Goal: Task Accomplishment & Management: Manage account settings

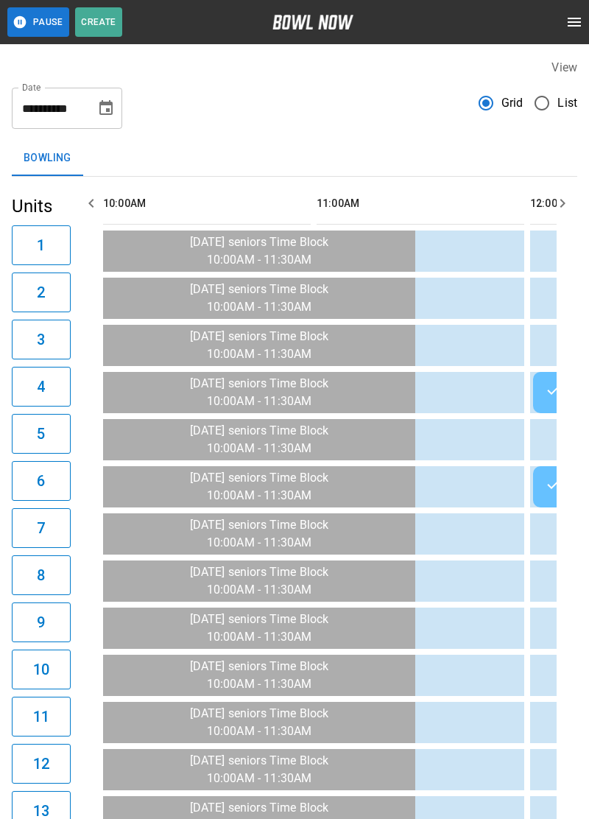
click at [581, 22] on icon "open drawer" at bounding box center [574, 22] width 13 height 9
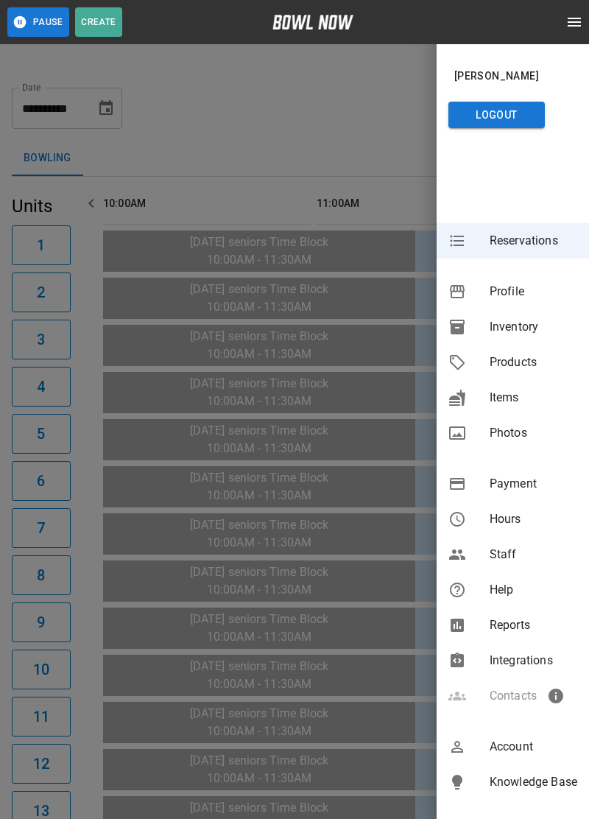
click at [355, 105] on div at bounding box center [294, 409] width 589 height 819
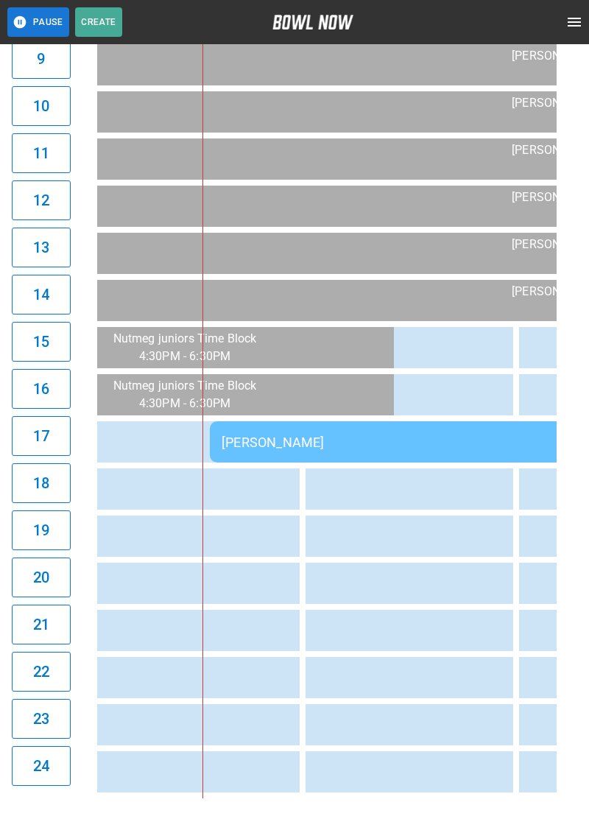
click at [344, 450] on div "[PERSON_NAME]" at bounding box center [422, 441] width 401 height 15
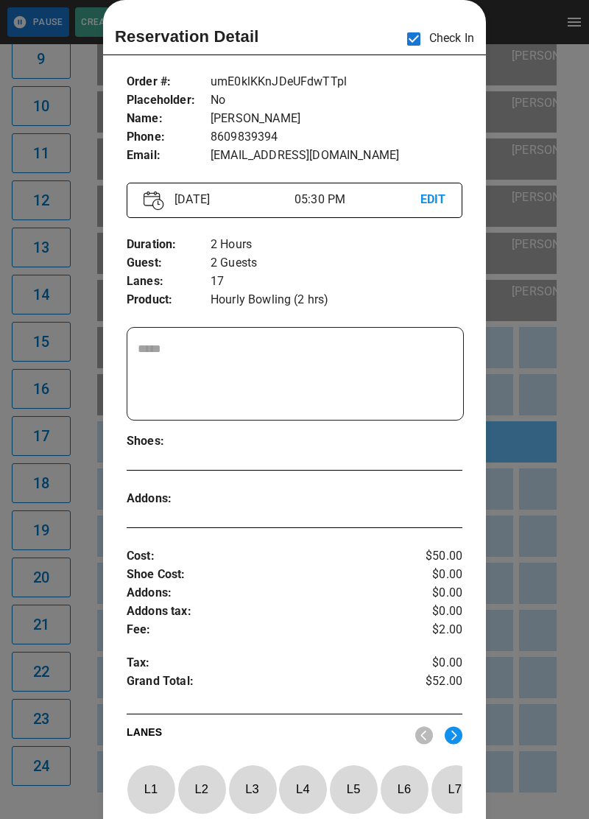
click at [521, 413] on div at bounding box center [294, 409] width 589 height 819
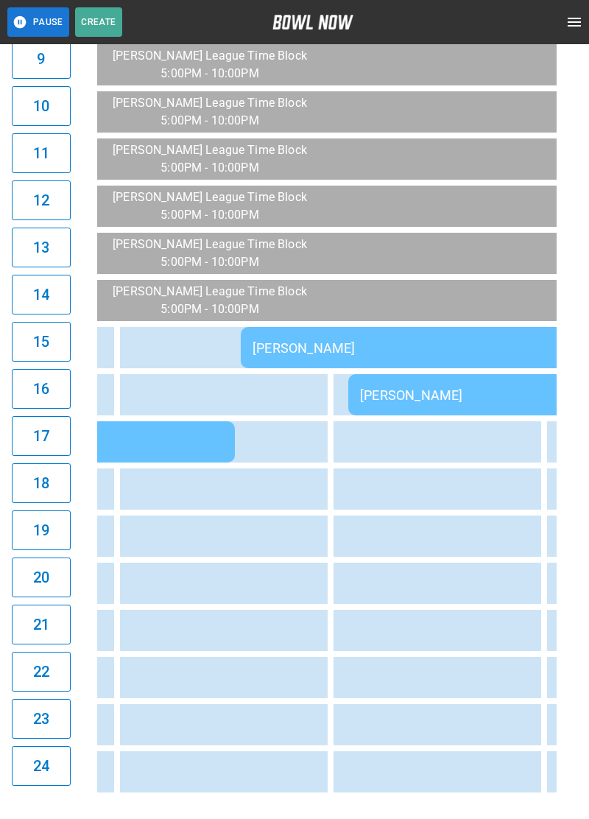
scroll to position [0, 1967]
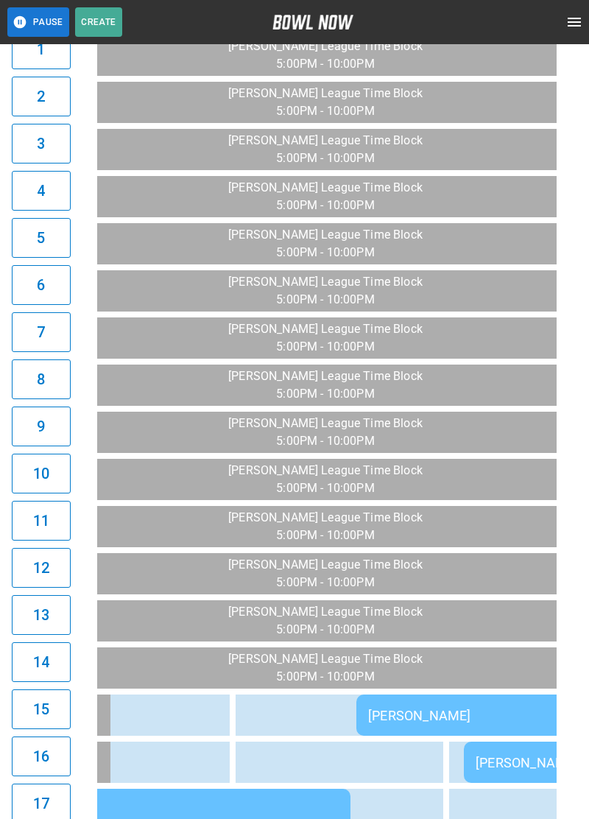
scroll to position [0, 1842]
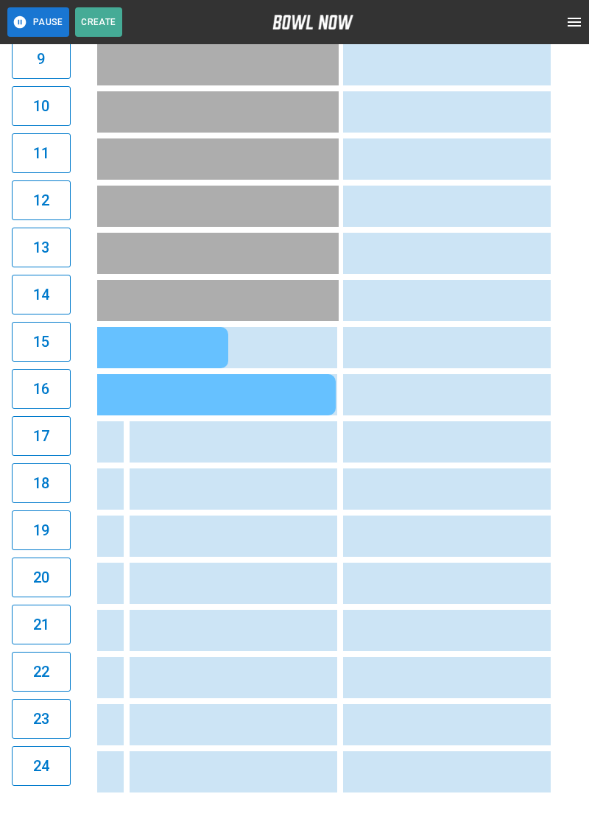
click at [576, 35] on button "open drawer" at bounding box center [574, 21] width 29 height 29
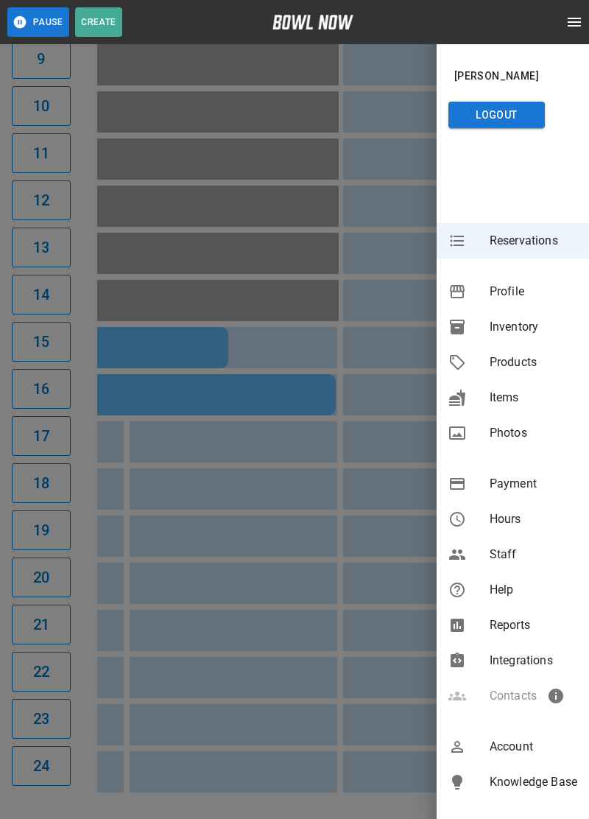
click at [529, 333] on span "Inventory" at bounding box center [534, 327] width 88 height 18
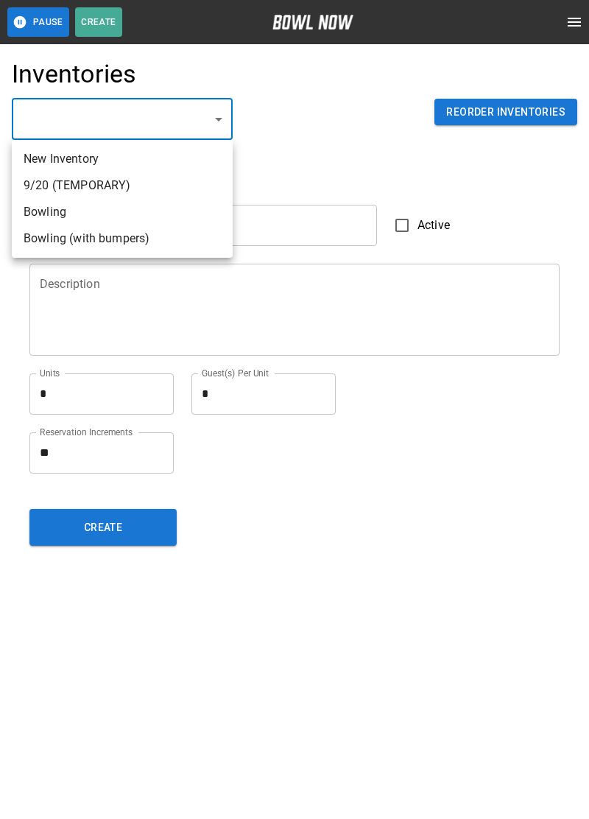
click at [40, 214] on li "Bowling" at bounding box center [122, 212] width 221 height 27
type input "**********"
type input "*******"
type textarea "**"
type textarea "*"
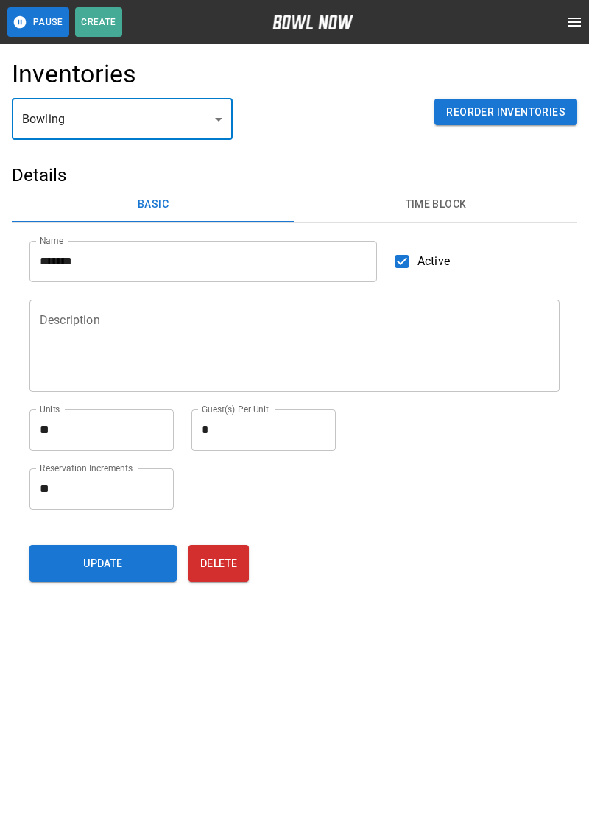
click at [448, 207] on button "Time Block" at bounding box center [436, 204] width 283 height 35
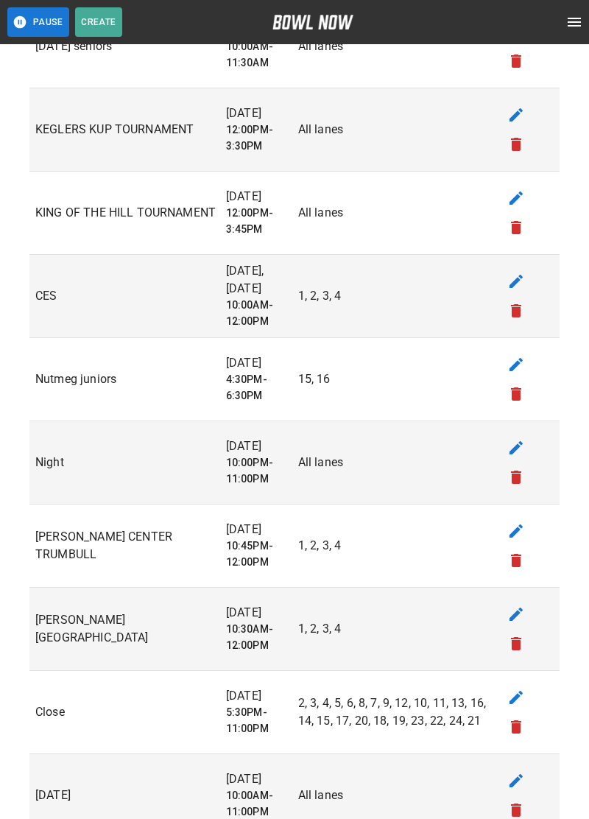
click at [526, 443] on button "edit" at bounding box center [515, 447] width 29 height 29
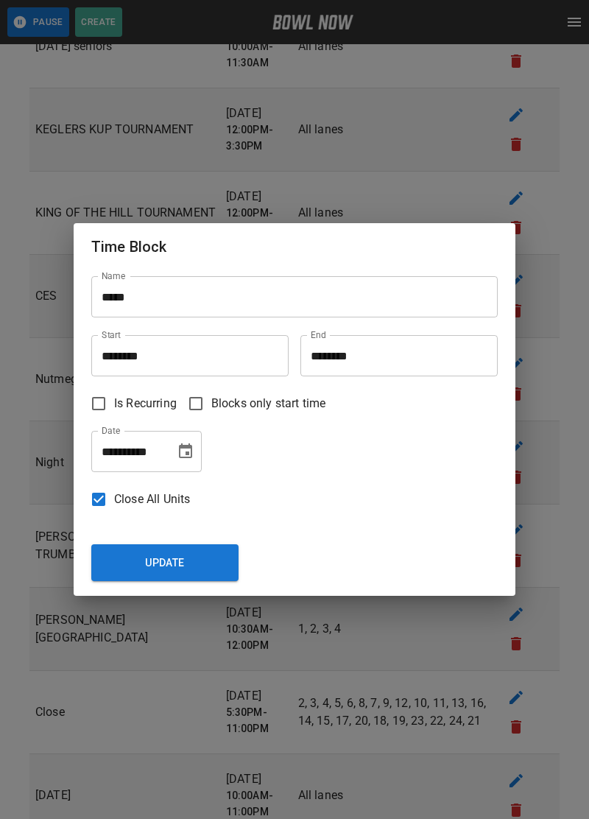
click at [183, 443] on icon "Choose date, selected date is Aug 23, 2025" at bounding box center [185, 450] width 13 height 15
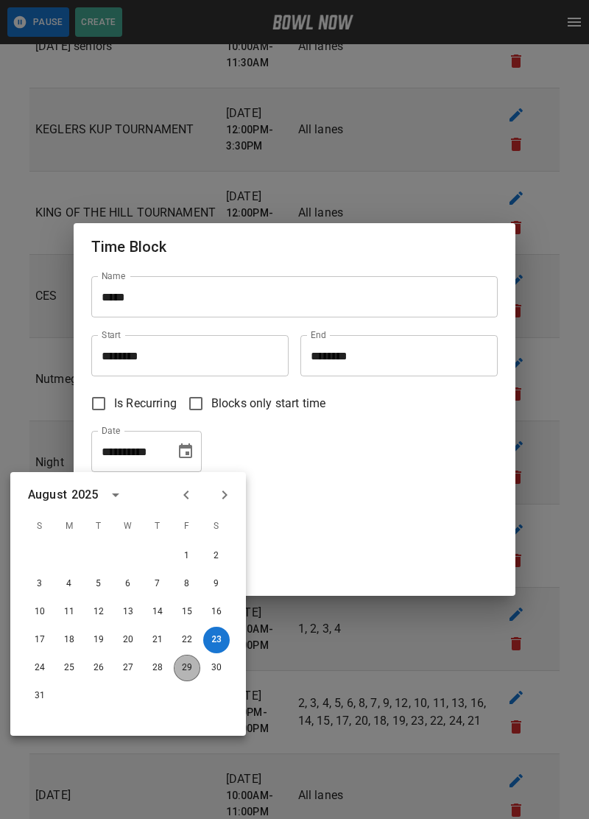
click at [190, 661] on button "29" at bounding box center [187, 668] width 27 height 27
type input "**********"
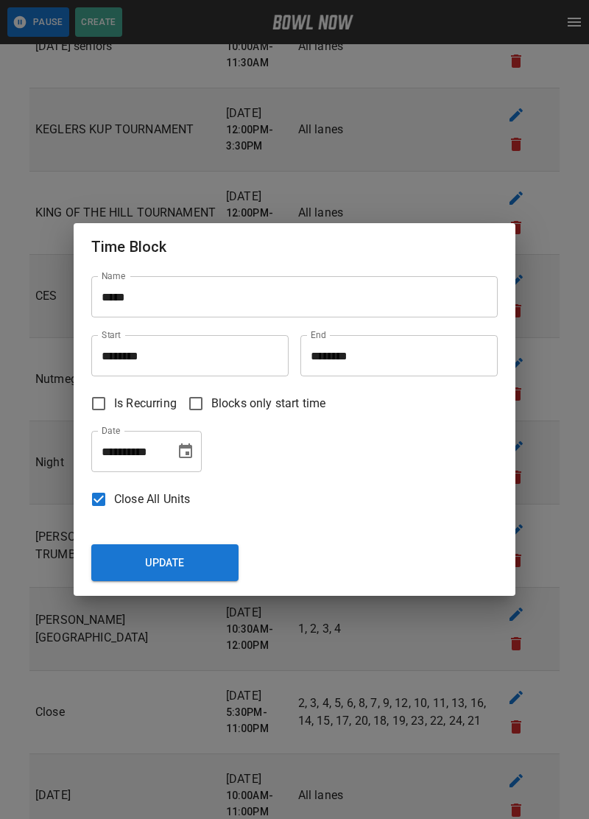
click at [135, 550] on button "Update" at bounding box center [164, 562] width 147 height 37
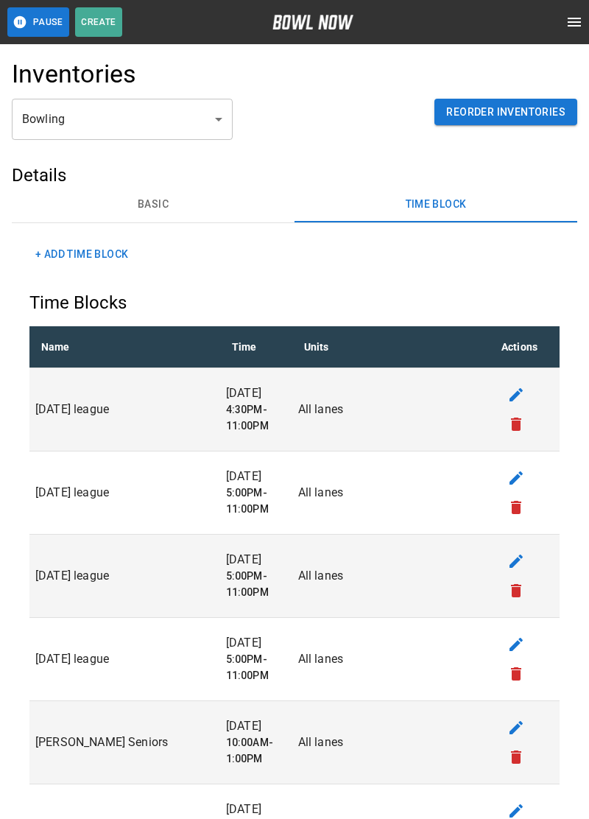
click at [183, 194] on button "Basic" at bounding box center [153, 204] width 283 height 35
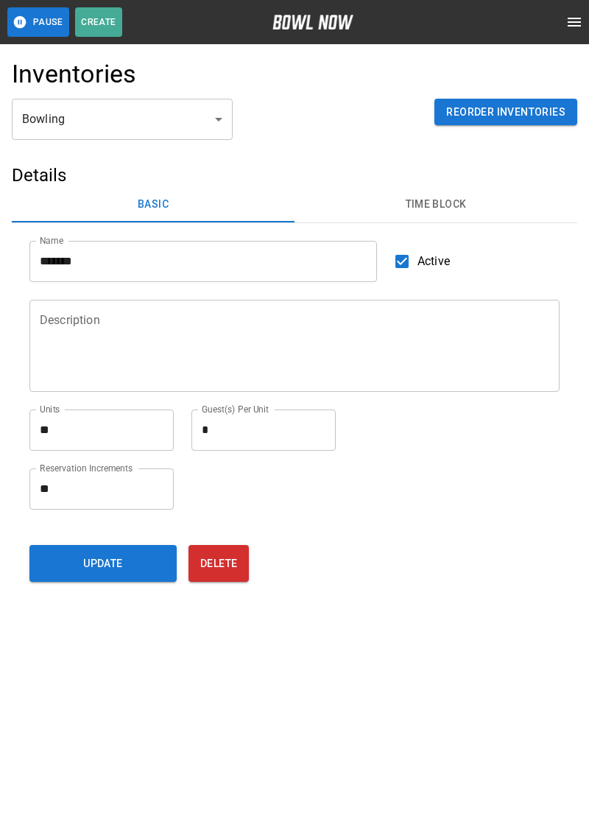
click at [448, 189] on button "Time Block" at bounding box center [436, 204] width 283 height 35
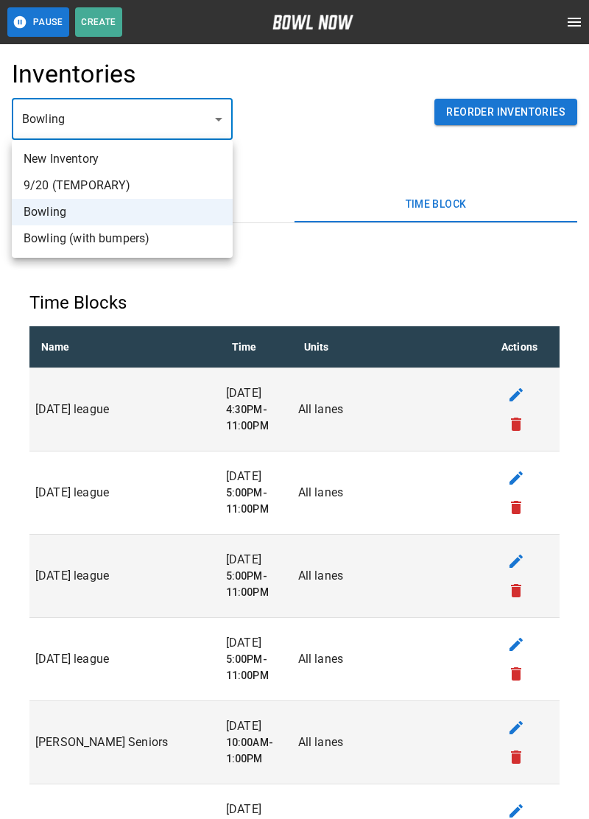
click at [368, 136] on div at bounding box center [294, 409] width 589 height 819
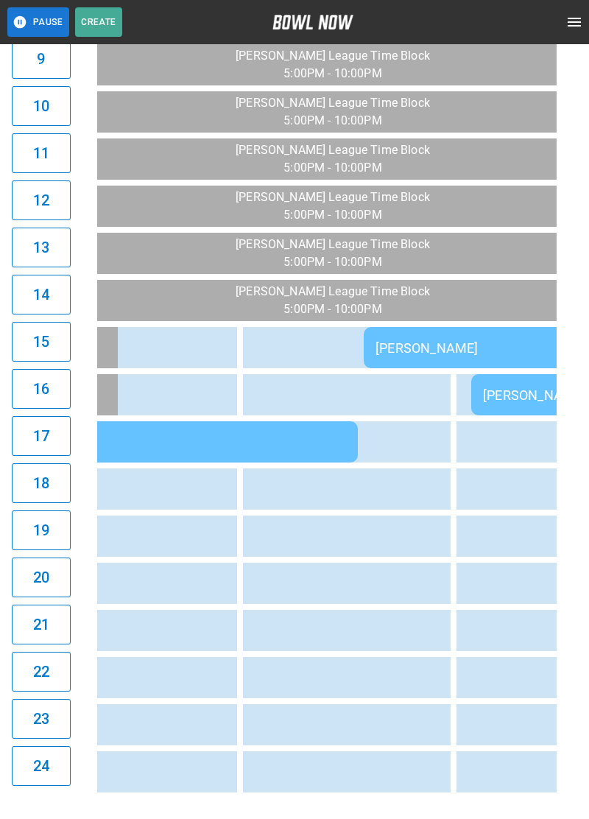
scroll to position [0, 1787]
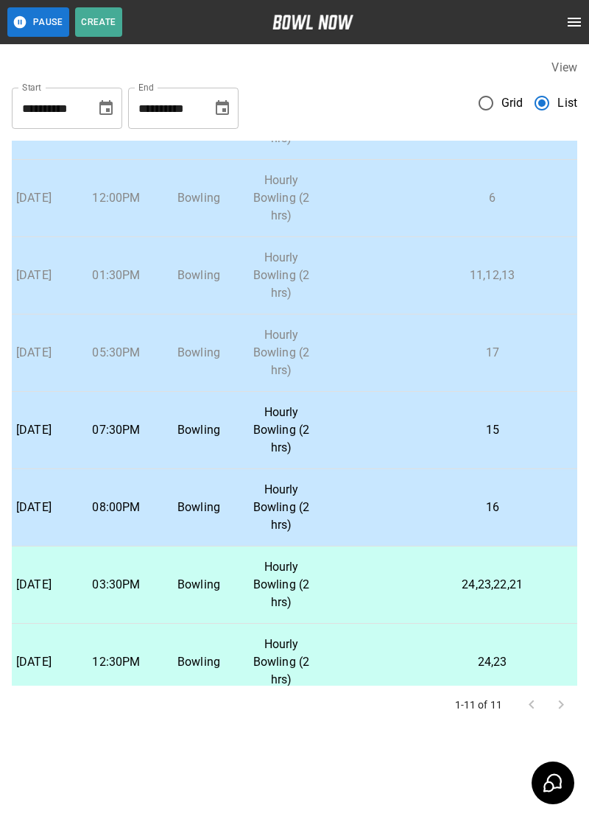
scroll to position [118, 0]
